Goal: Task Accomplishment & Management: Use online tool/utility

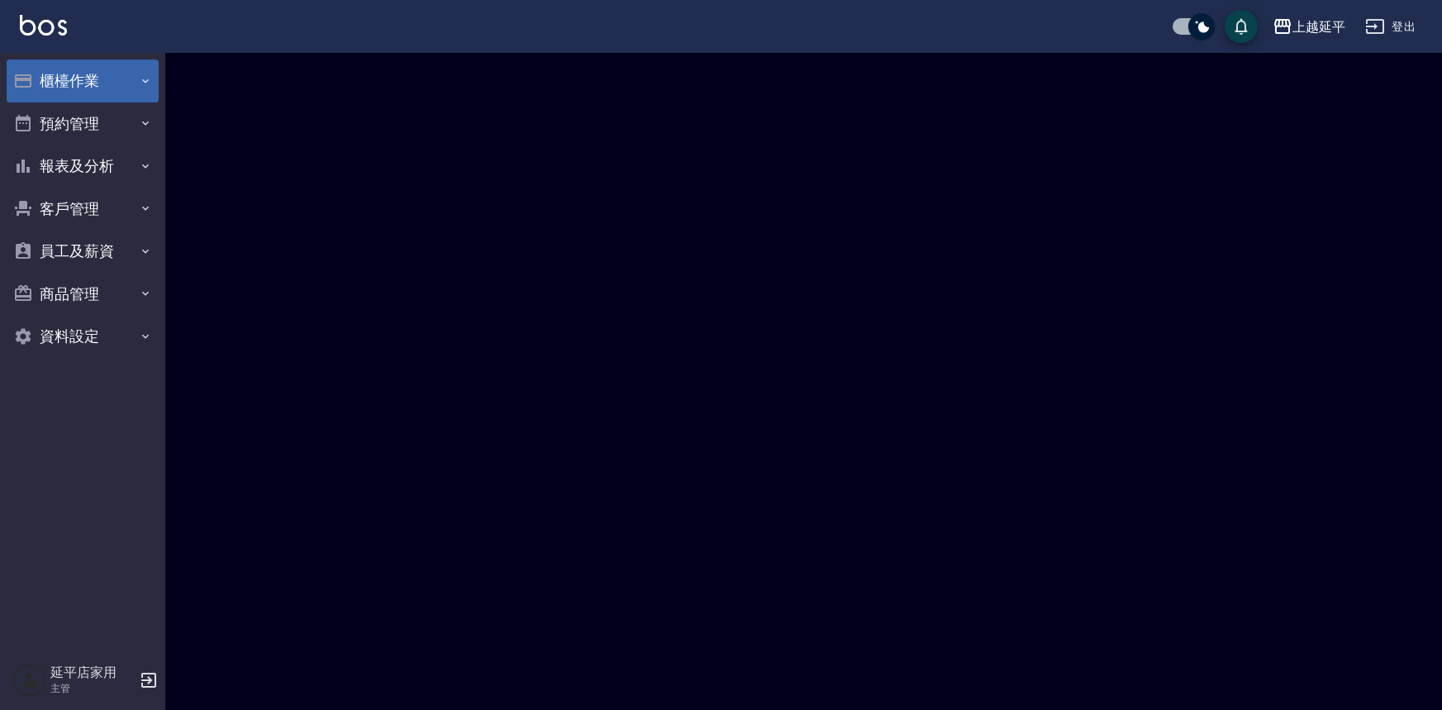
click at [64, 76] on button "櫃檯作業" at bounding box center [83, 81] width 152 height 43
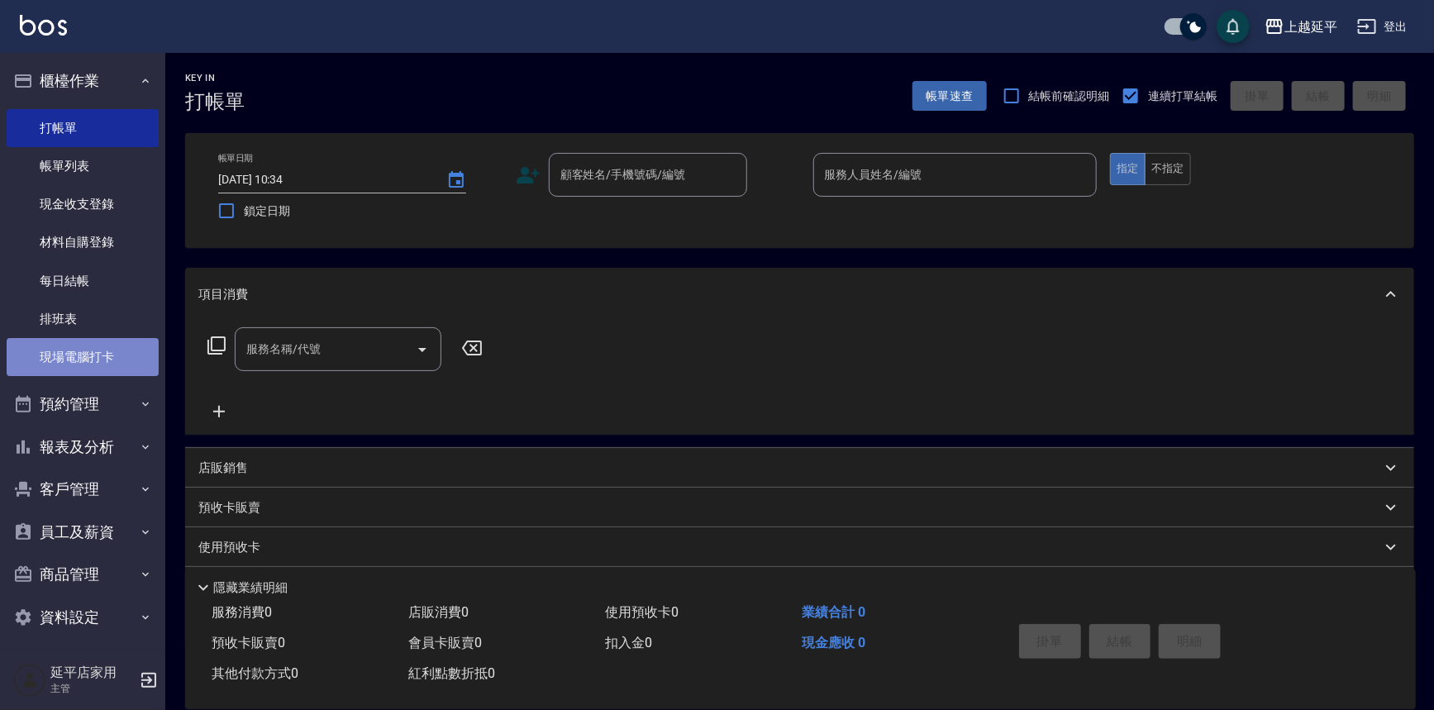
click at [109, 350] on link "現場電腦打卡" at bounding box center [83, 357] width 152 height 38
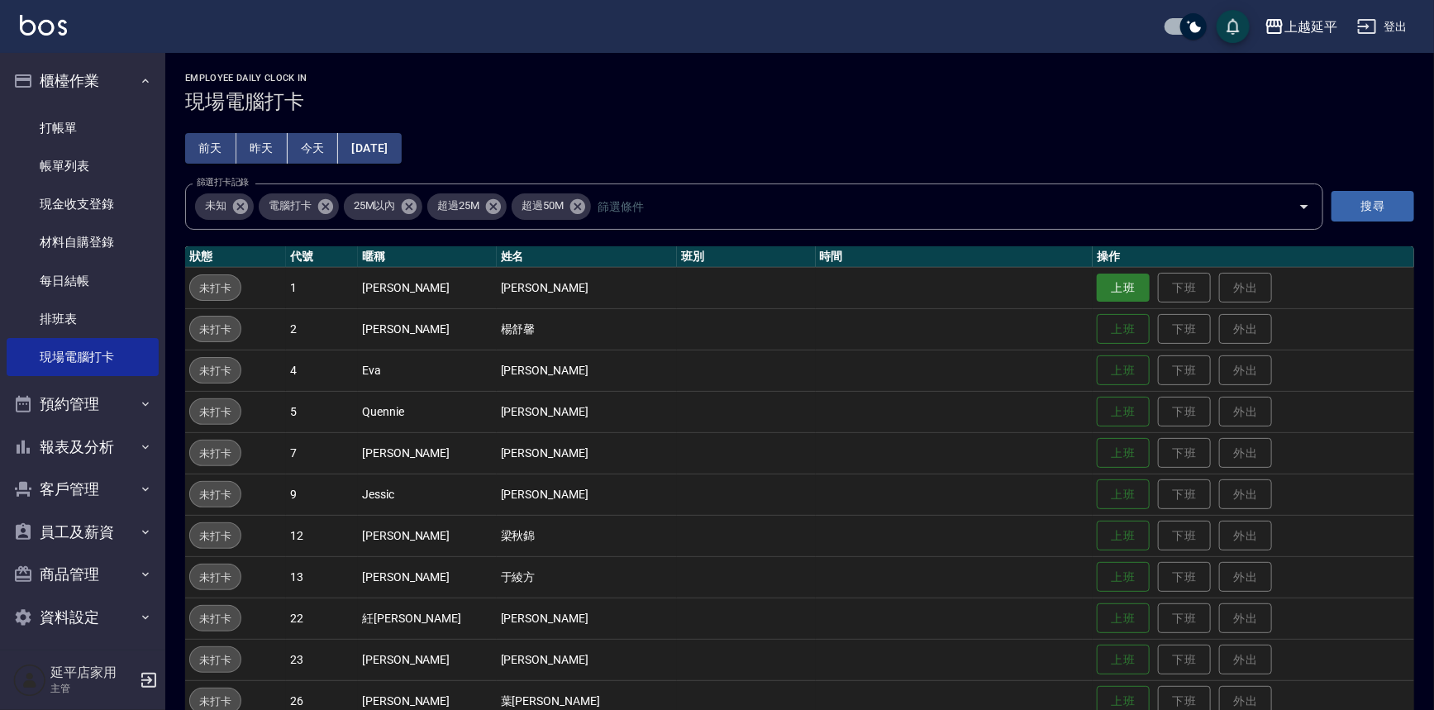
click at [1104, 289] on button "上班" at bounding box center [1123, 288] width 53 height 29
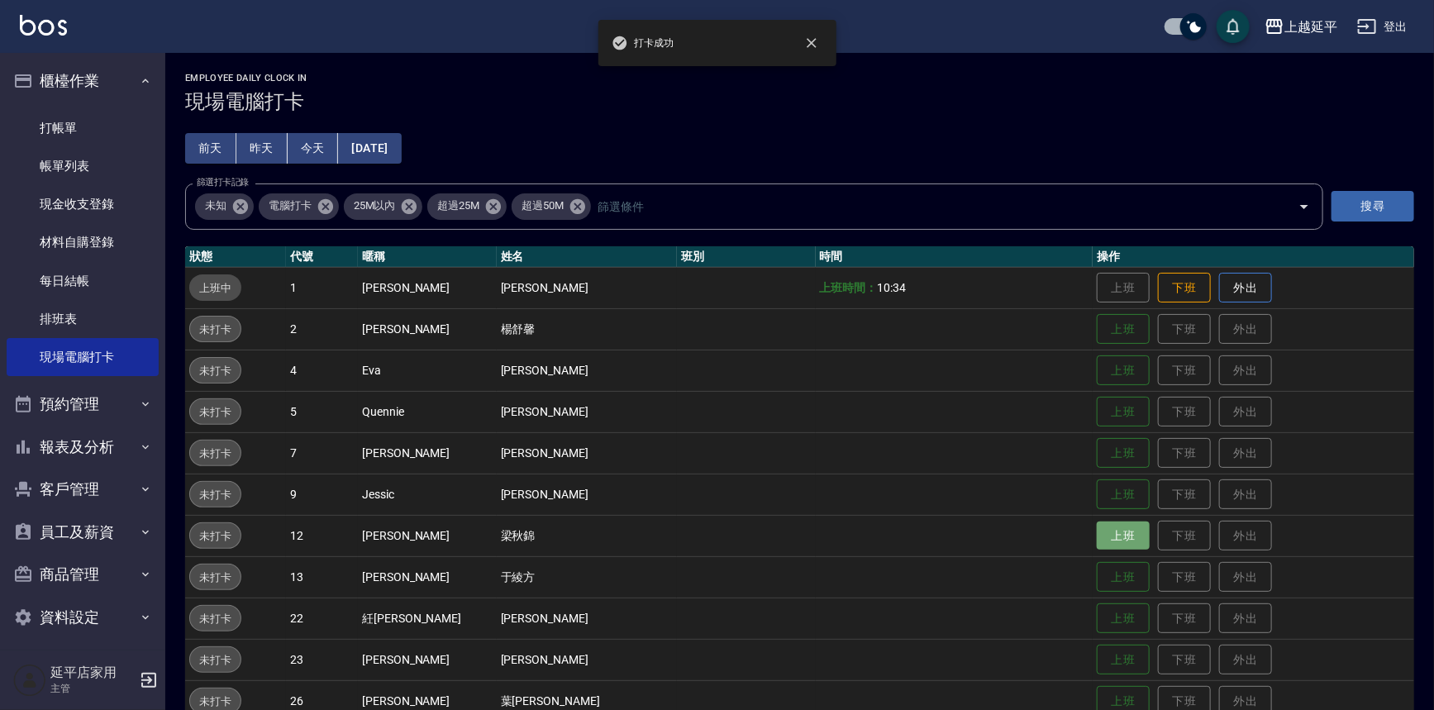
click at [1097, 537] on button "上班" at bounding box center [1123, 535] width 53 height 29
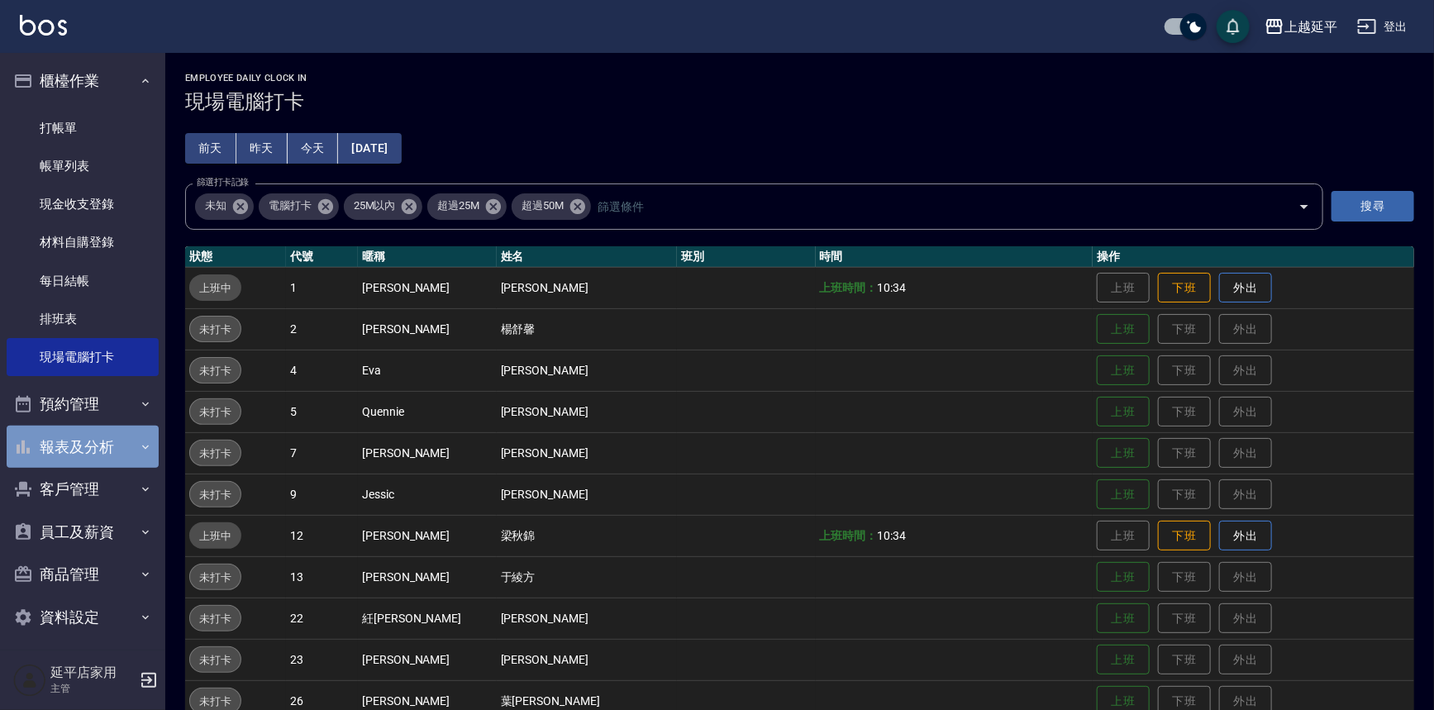
click at [88, 438] on button "報表及分析" at bounding box center [83, 447] width 152 height 43
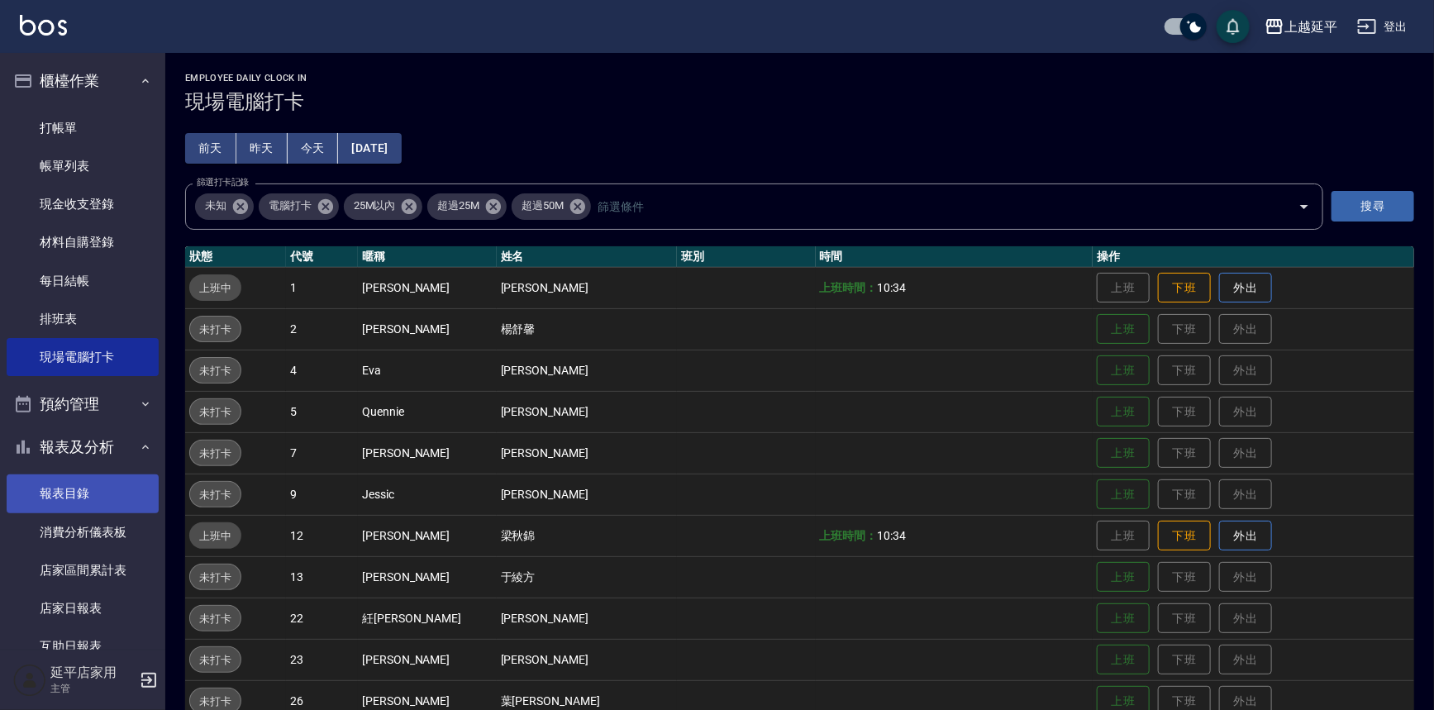
scroll to position [225, 0]
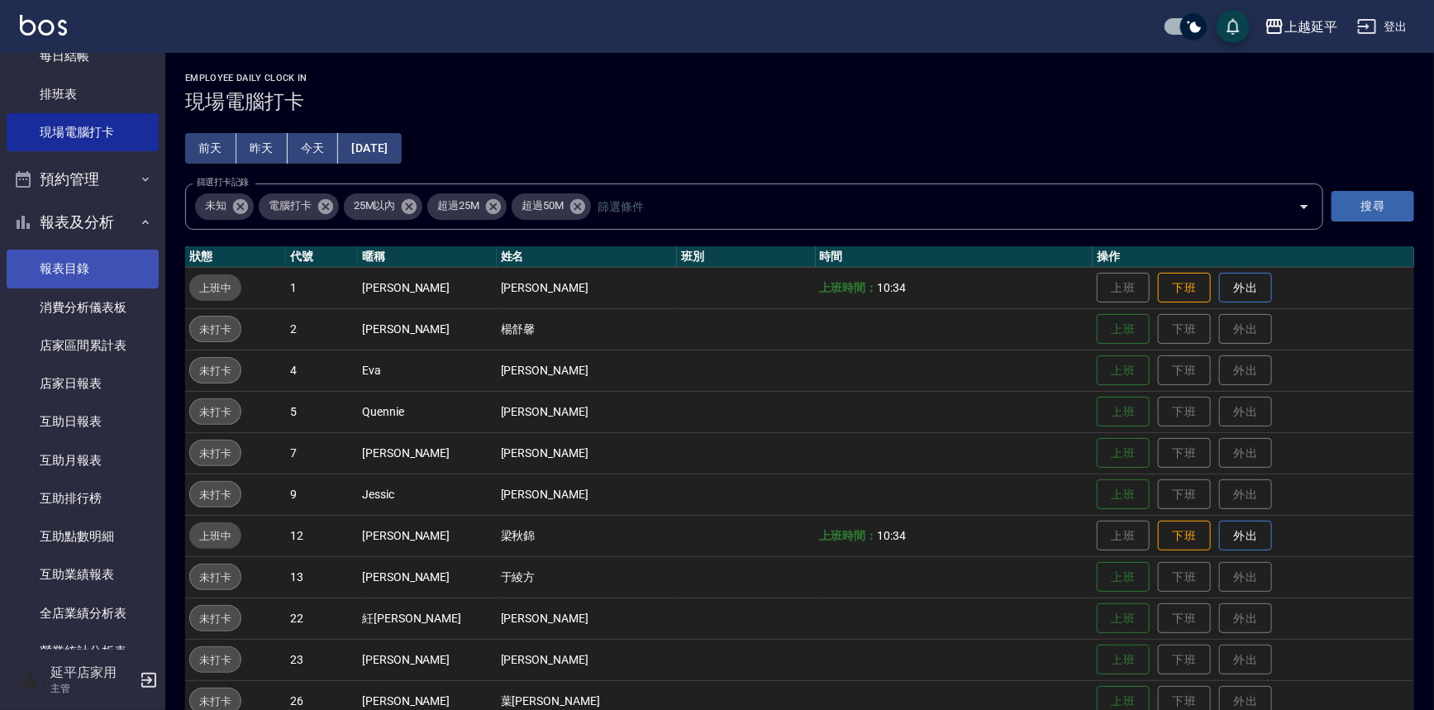
click at [77, 266] on link "報表目錄" at bounding box center [83, 269] width 152 height 38
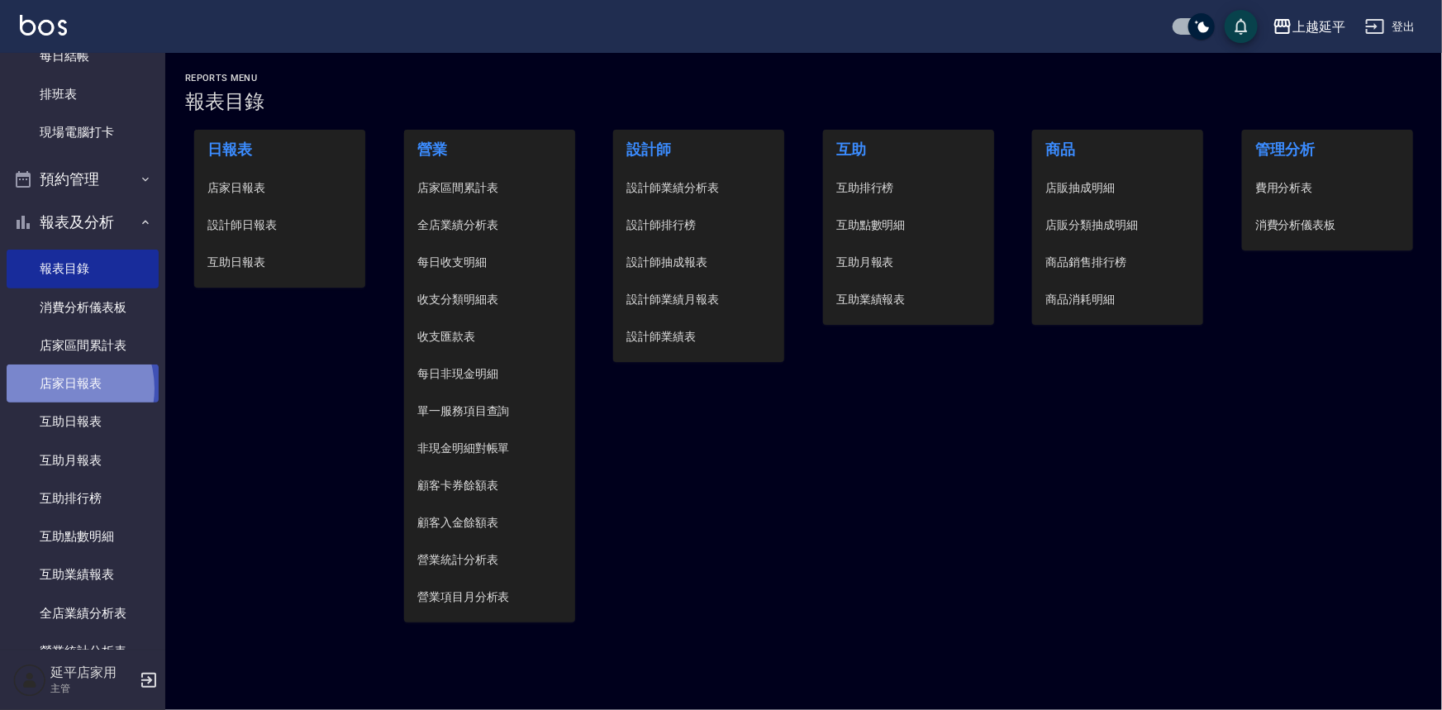
click at [58, 388] on link "店家日報表" at bounding box center [83, 383] width 152 height 38
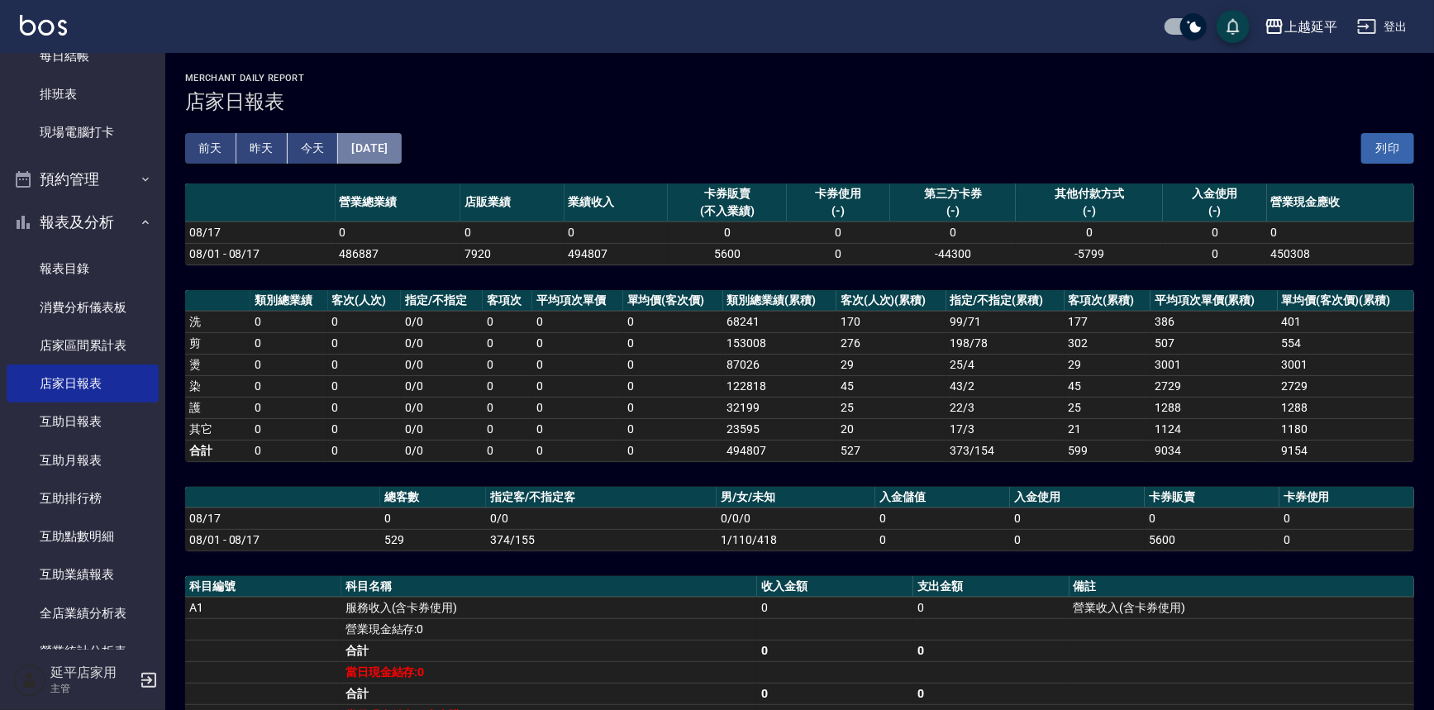
click at [401, 150] on button "[DATE]" at bounding box center [369, 148] width 63 height 31
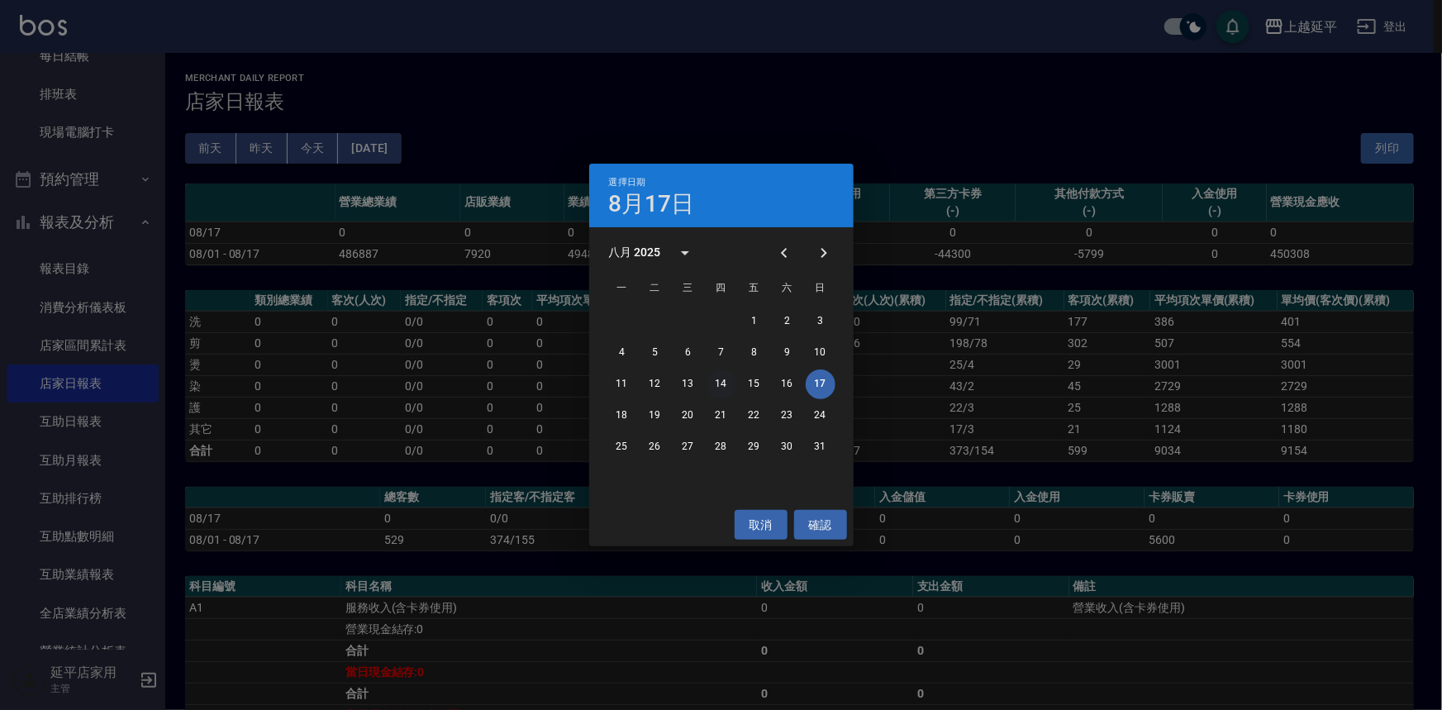
click at [720, 383] on button "14" at bounding box center [722, 384] width 30 height 30
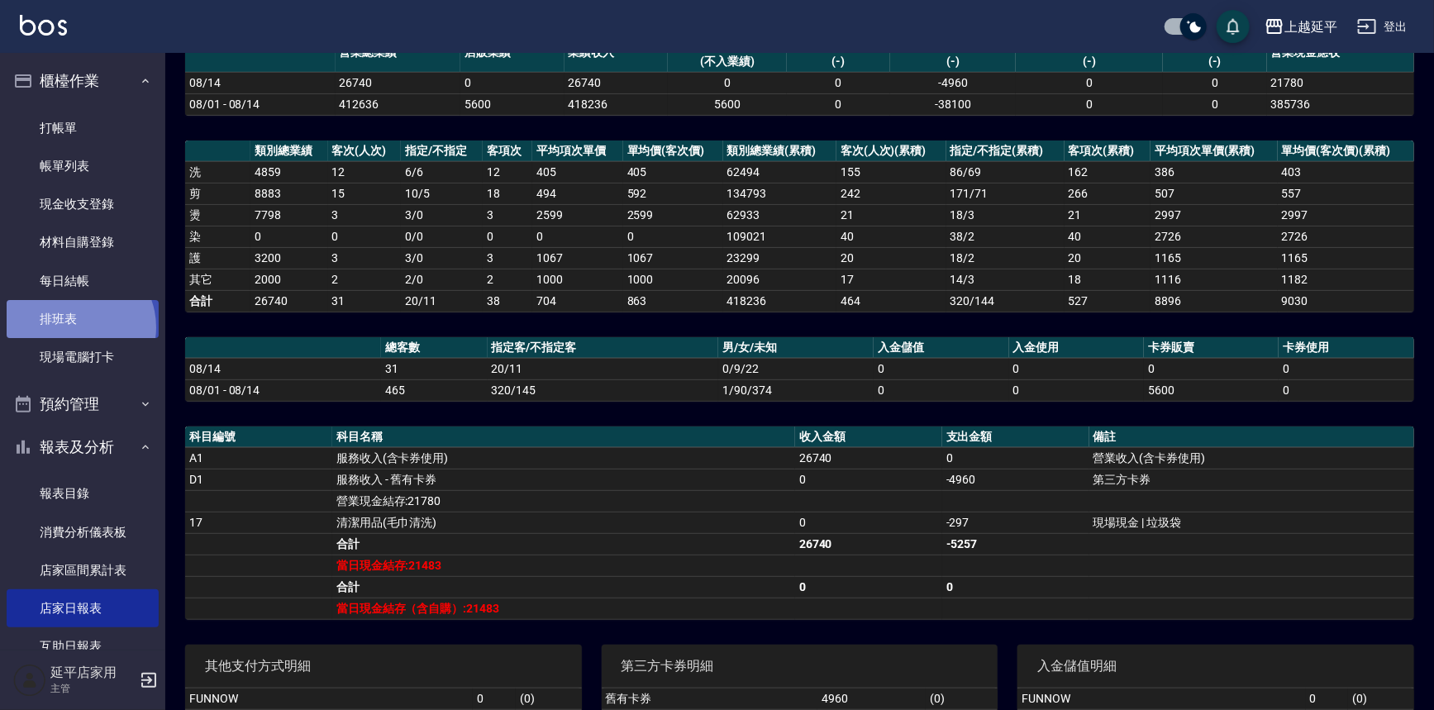
click at [74, 327] on link "排班表" at bounding box center [83, 319] width 152 height 38
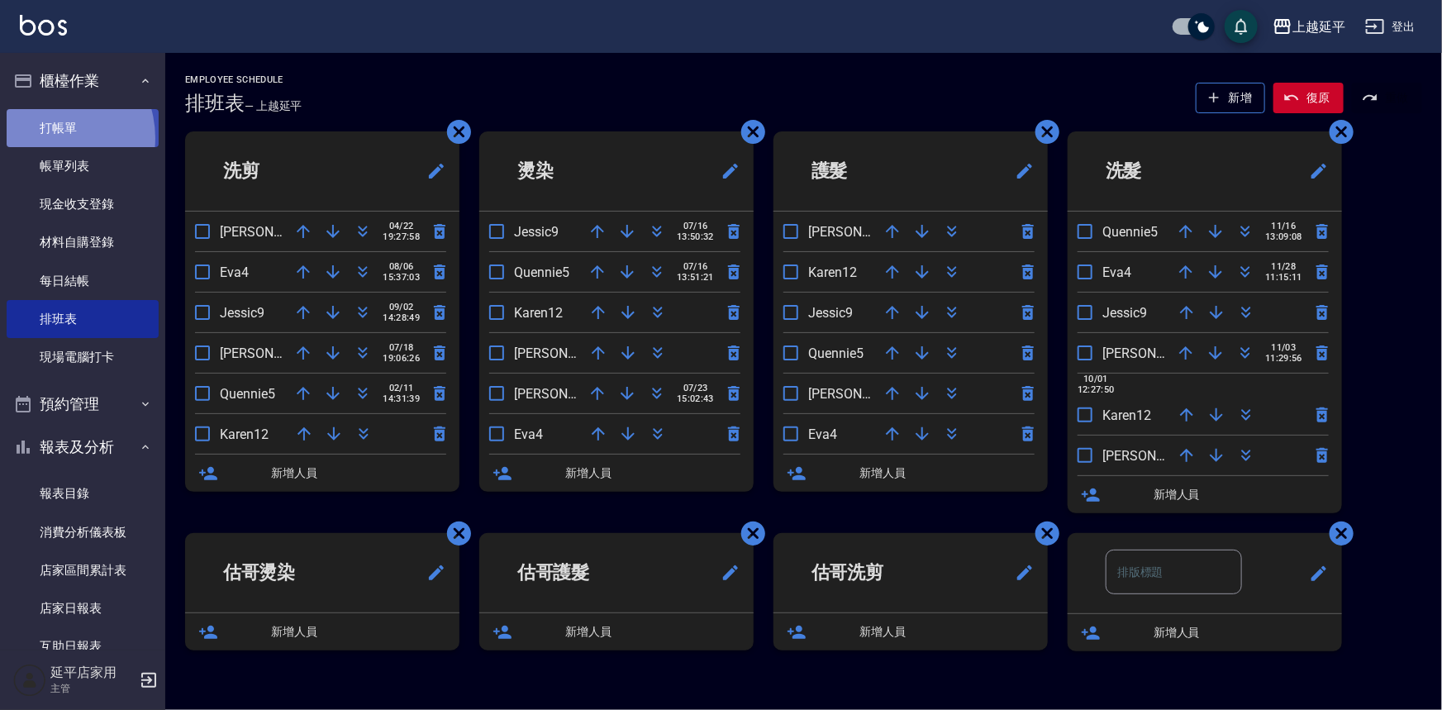
drag, startPoint x: 46, startPoint y: 137, endPoint x: 49, endPoint y: 126, distance: 11.0
click at [47, 136] on link "打帳單" at bounding box center [83, 128] width 152 height 38
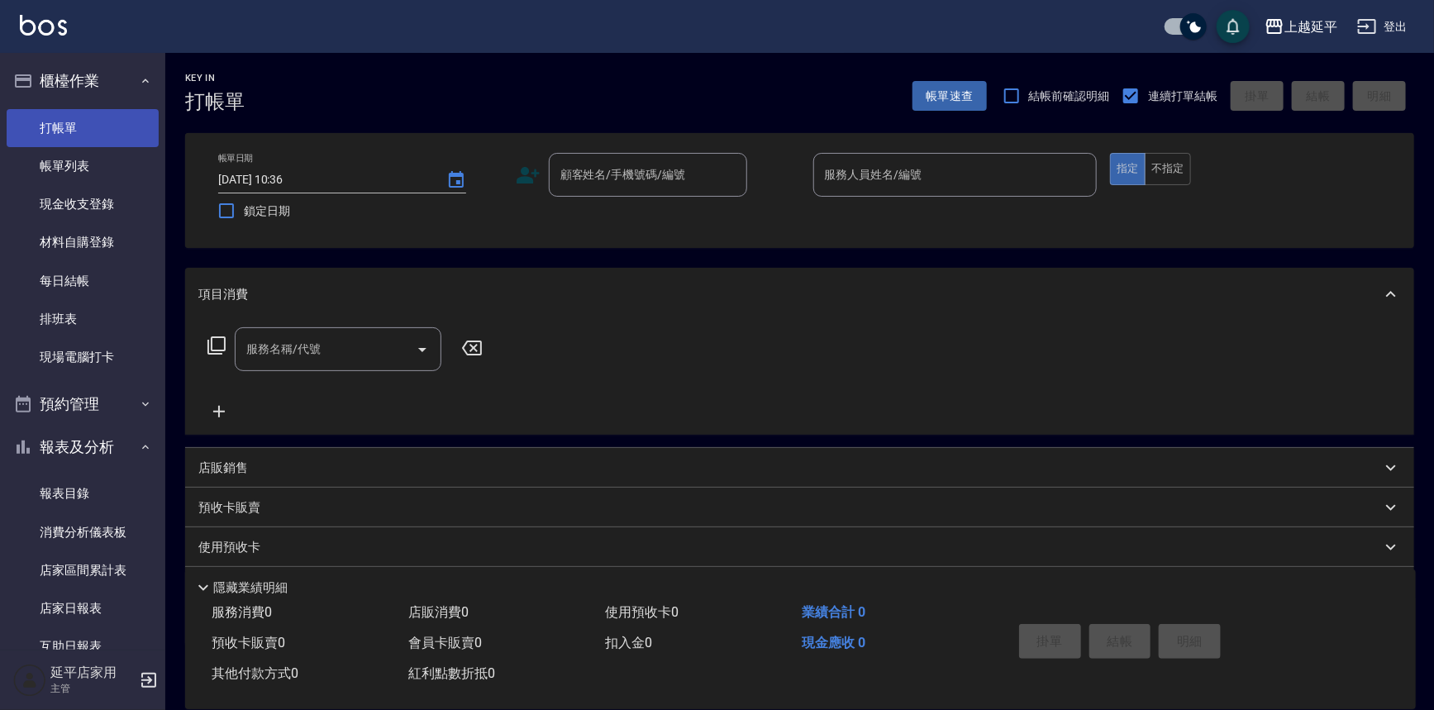
click at [49, 126] on link "打帳單" at bounding box center [83, 128] width 152 height 38
click at [0, 141] on nav "櫃檯作業 打帳單 帳單列表 現金收支登錄 材料自購登錄 每日結帳 排班表 現場電腦打卡 預約管理 預約管理 單日預約紀錄 單週預約紀錄 報表及分析 報表目錄 …" at bounding box center [82, 351] width 165 height 597
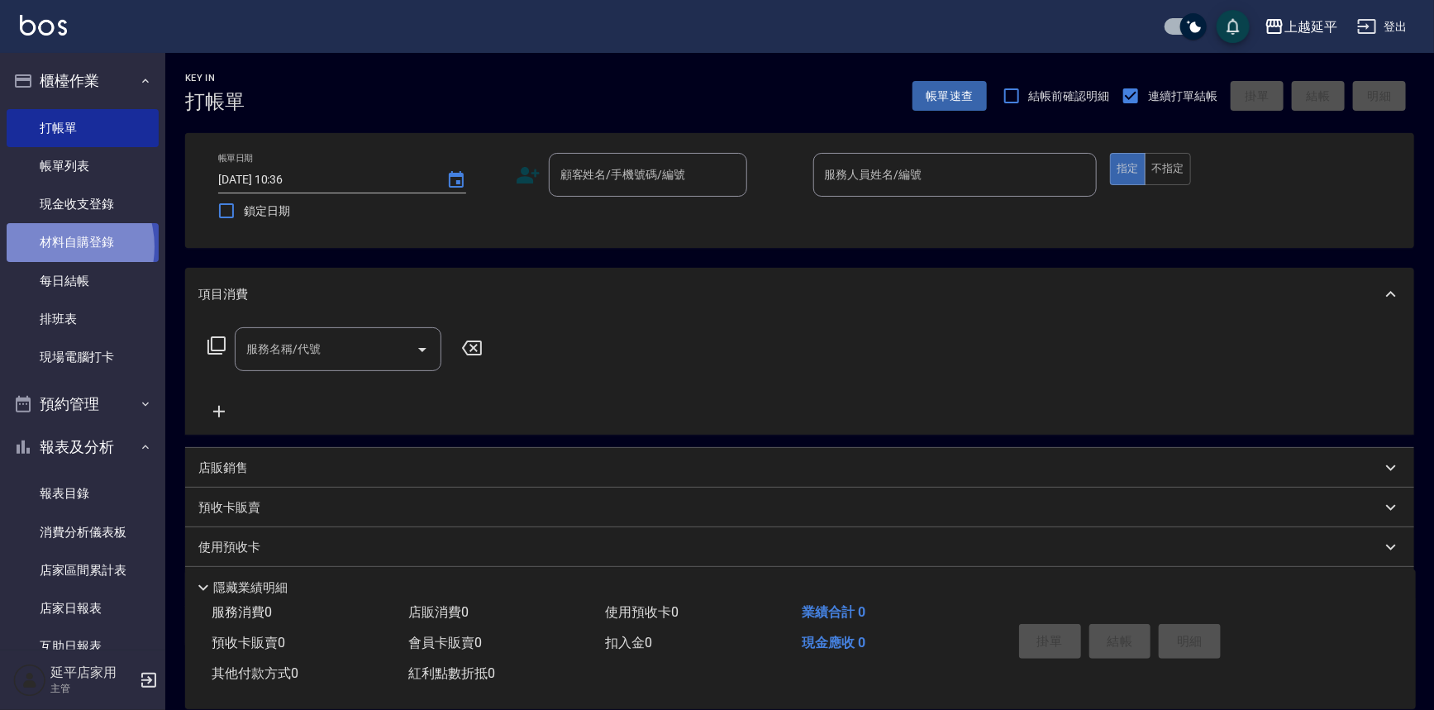
click at [54, 246] on link "材料自購登錄" at bounding box center [83, 242] width 152 height 38
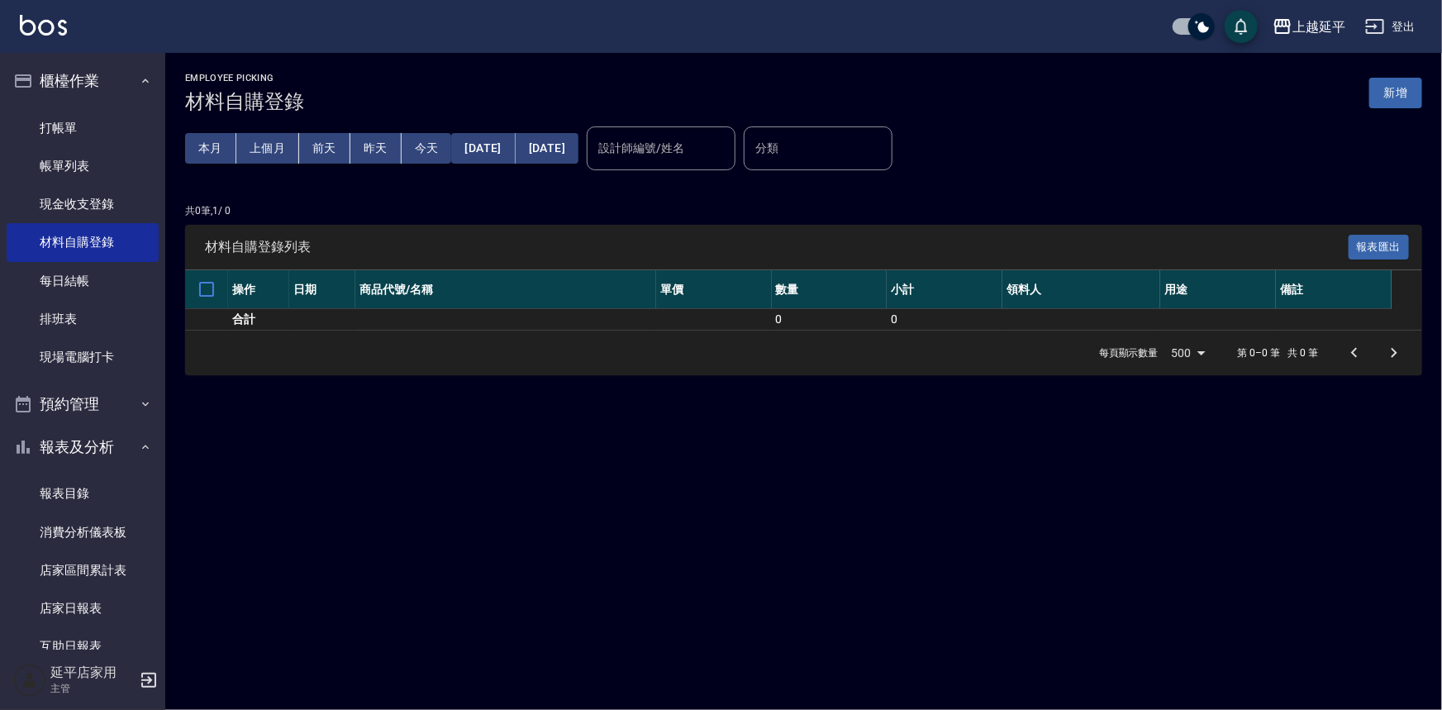
drag, startPoint x: 51, startPoint y: 248, endPoint x: 347, endPoint y: 206, distance: 298.9
click at [347, 206] on p "共 0 筆, 1 / 0" at bounding box center [803, 210] width 1237 height 15
click at [83, 352] on link "現場電腦打卡" at bounding box center [83, 357] width 152 height 38
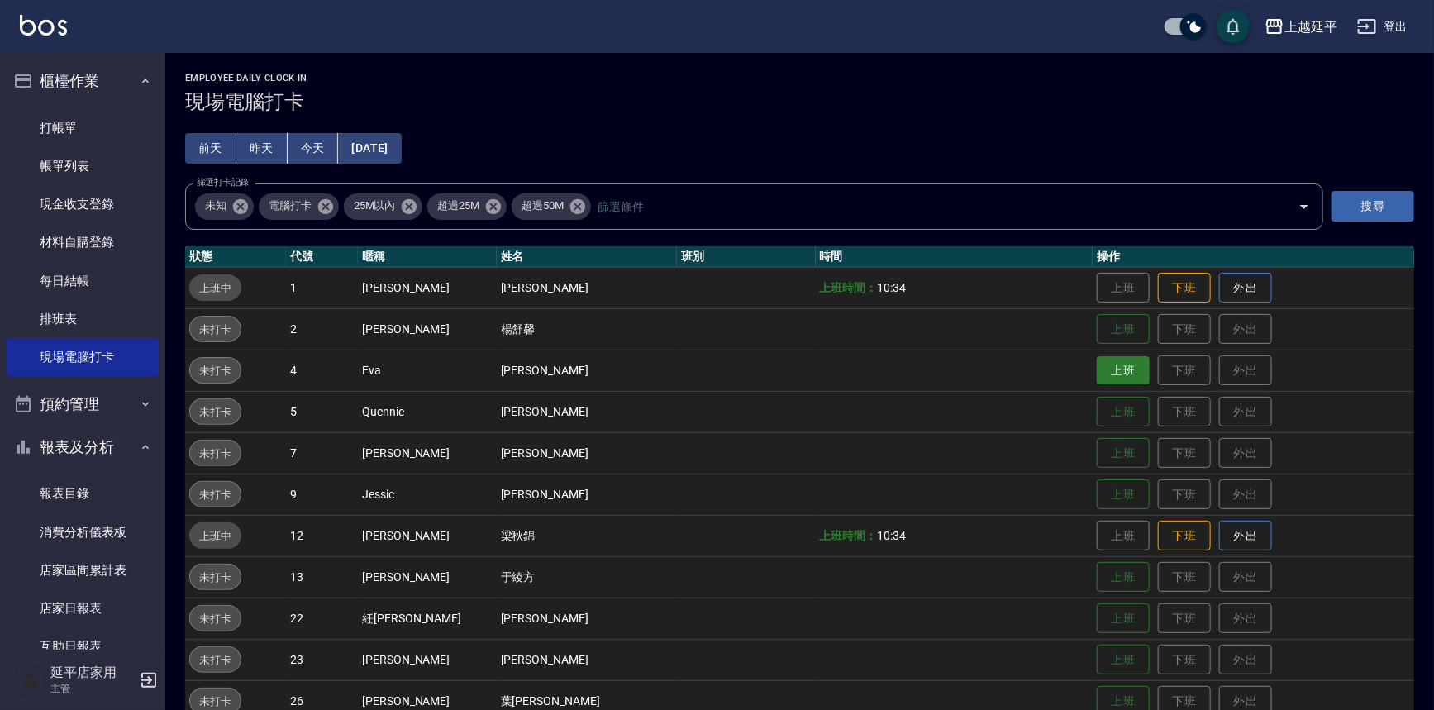
click at [1097, 360] on button "上班" at bounding box center [1123, 370] width 53 height 29
